Goal: Use online tool/utility: Utilize a website feature to perform a specific function

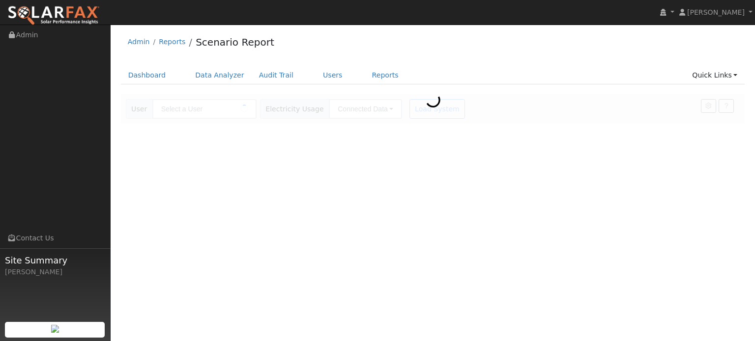
type input "[PERSON_NAME]"
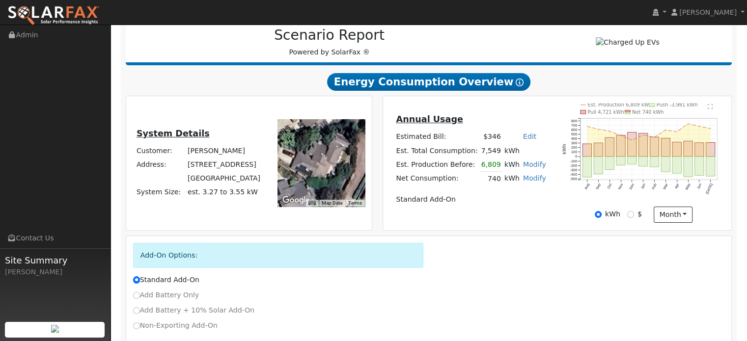
scroll to position [185, 0]
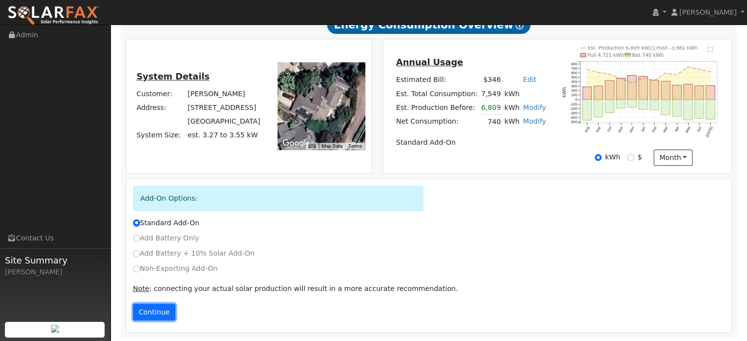
click at [154, 312] on button "Continue" at bounding box center [154, 312] width 42 height 17
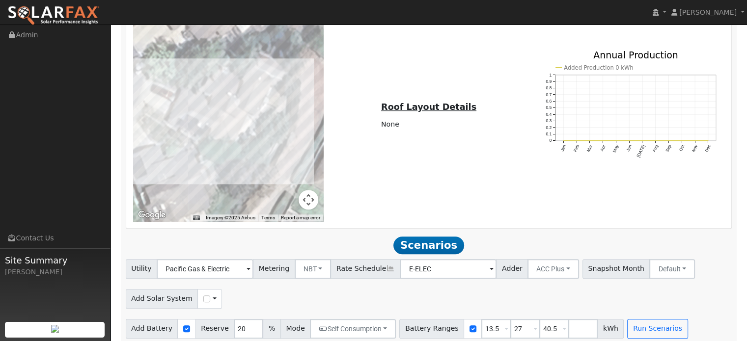
scroll to position [707, 0]
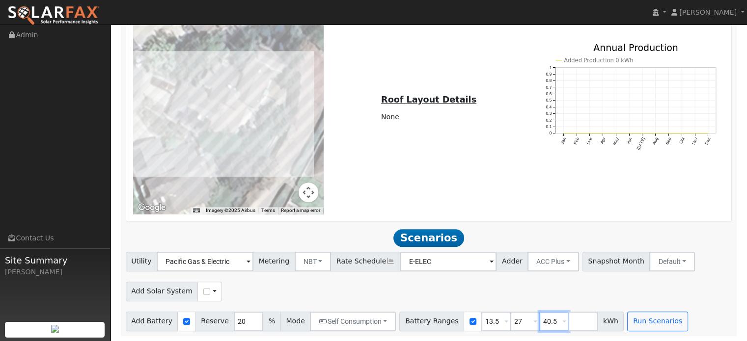
drag, startPoint x: 539, startPoint y: 322, endPoint x: 517, endPoint y: 322, distance: 21.6
click at [517, 322] on div "Battery Ranges 13.5 Overrides Reserve % Mode None None Self Consumption Peak Sa…" at bounding box center [511, 322] width 224 height 20
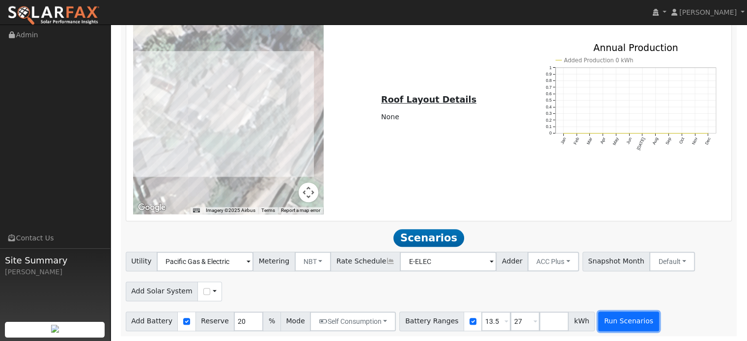
click at [607, 319] on button "Run Scenarios" at bounding box center [628, 322] width 60 height 20
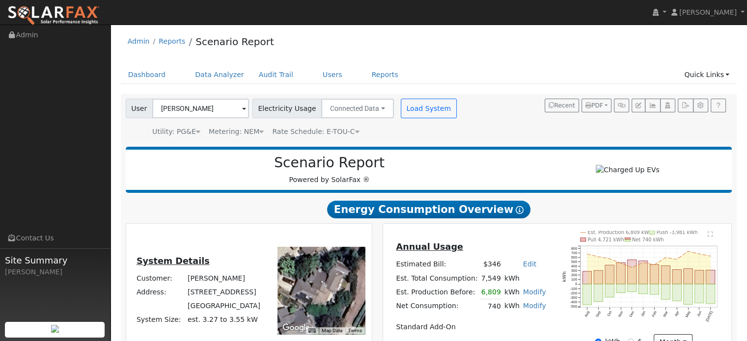
scroll to position [0, 0]
